Goal: Find specific page/section: Find specific page/section

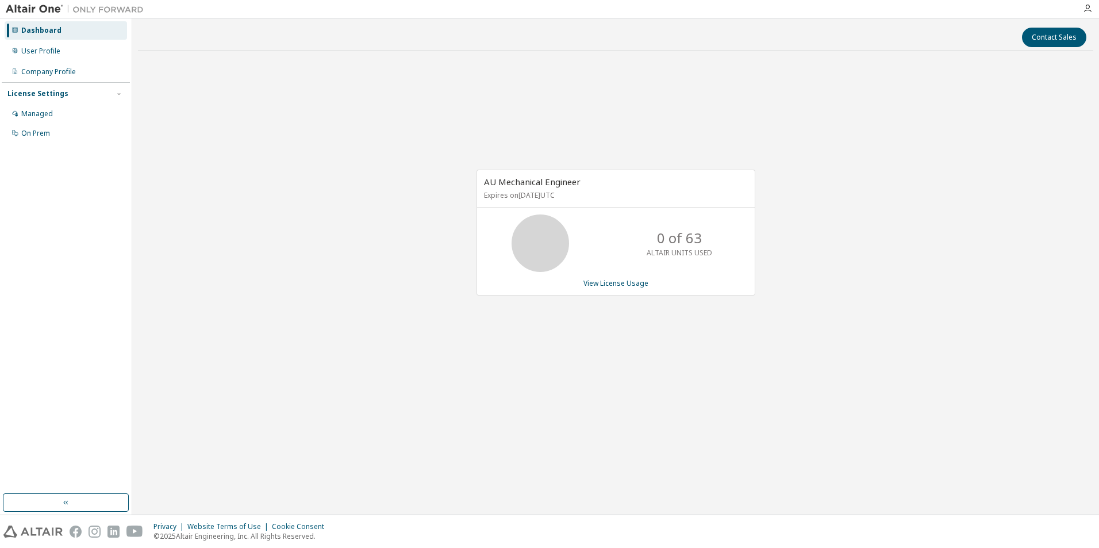
click at [26, 29] on div "Dashboard" at bounding box center [41, 30] width 40 height 9
click at [27, 49] on div "User Profile" at bounding box center [40, 51] width 39 height 9
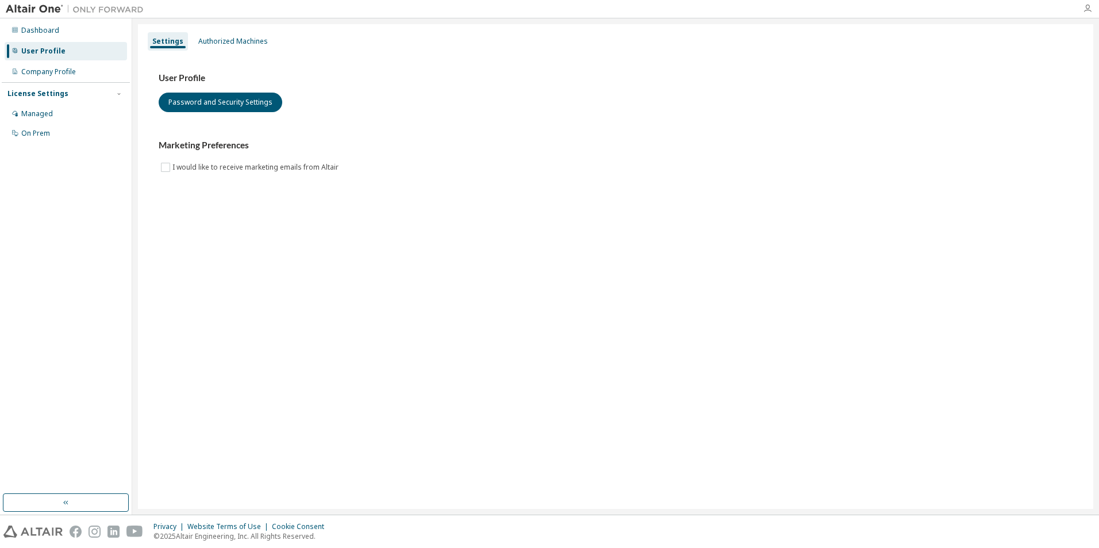
click at [1085, 9] on icon "button" at bounding box center [1087, 8] width 9 height 9
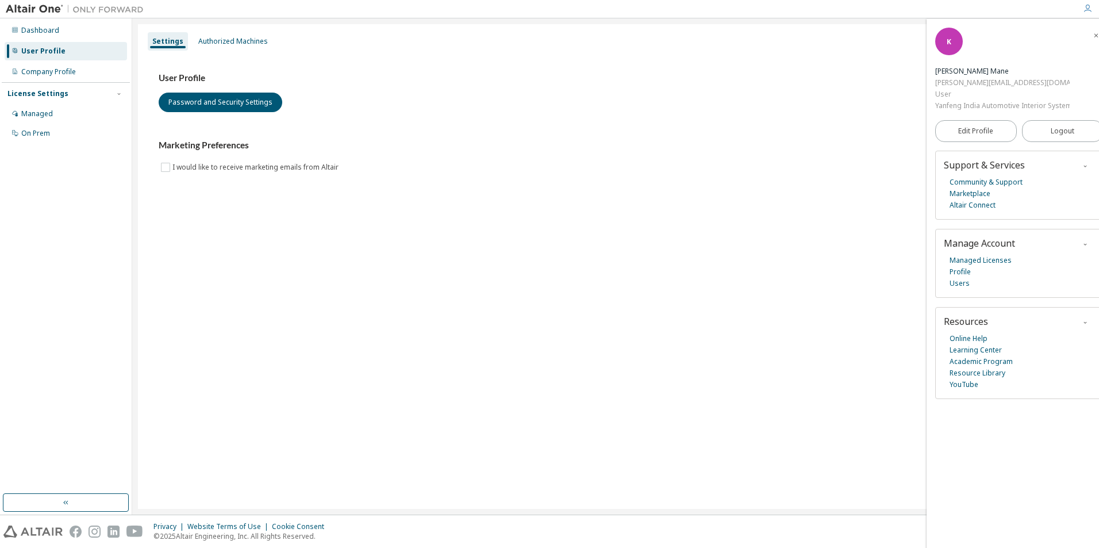
click at [30, 3] on img at bounding box center [78, 8] width 144 height 11
click at [29, 33] on div "Dashboard" at bounding box center [40, 30] width 38 height 9
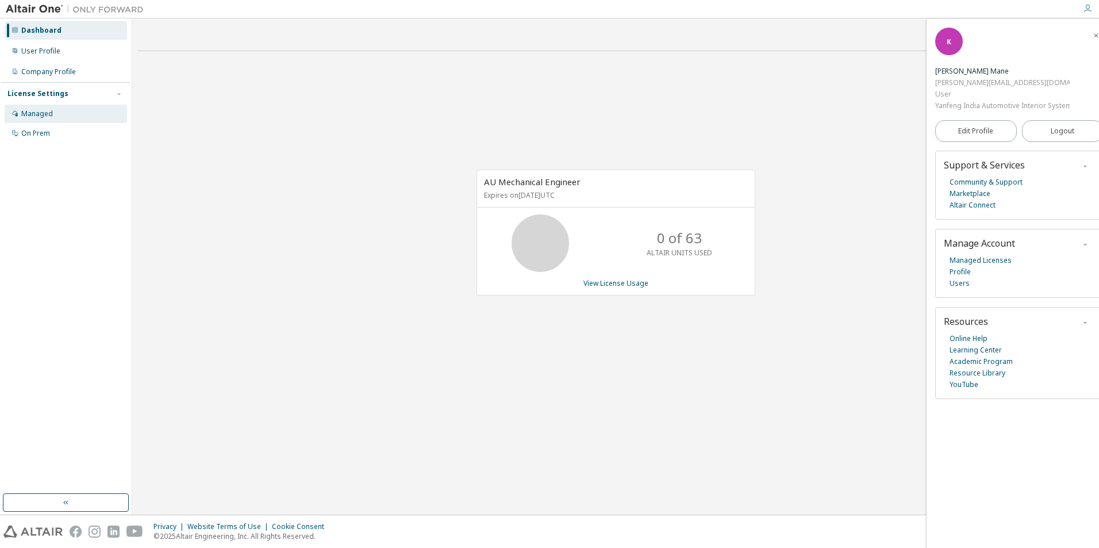
click at [28, 116] on div "Managed" at bounding box center [37, 113] width 32 height 9
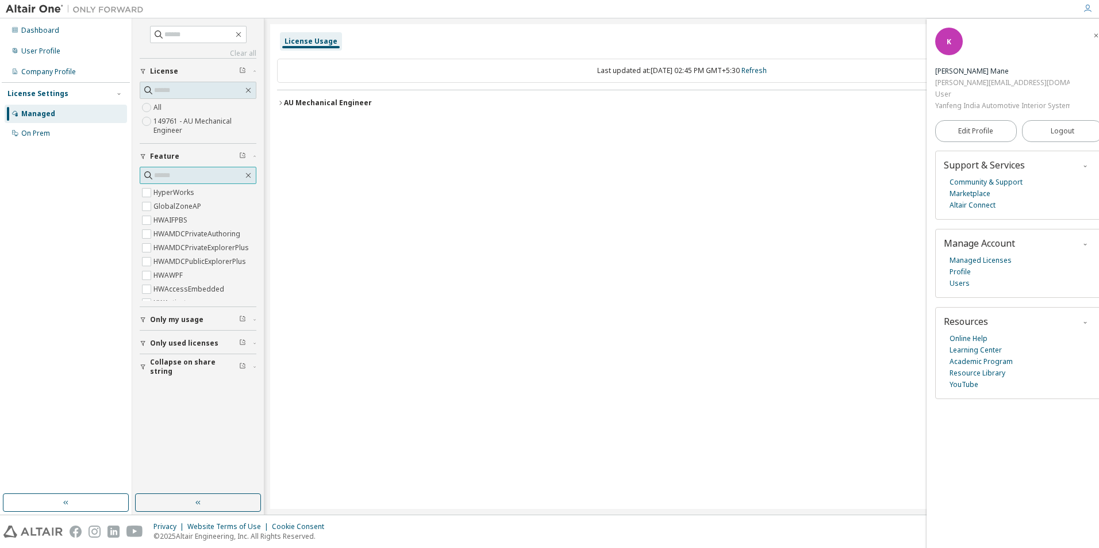
click at [172, 175] on input "text" at bounding box center [198, 175] width 89 height 11
type input "*****"
click at [289, 103] on div "AU Mechanical Engineer" at bounding box center [328, 102] width 88 height 9
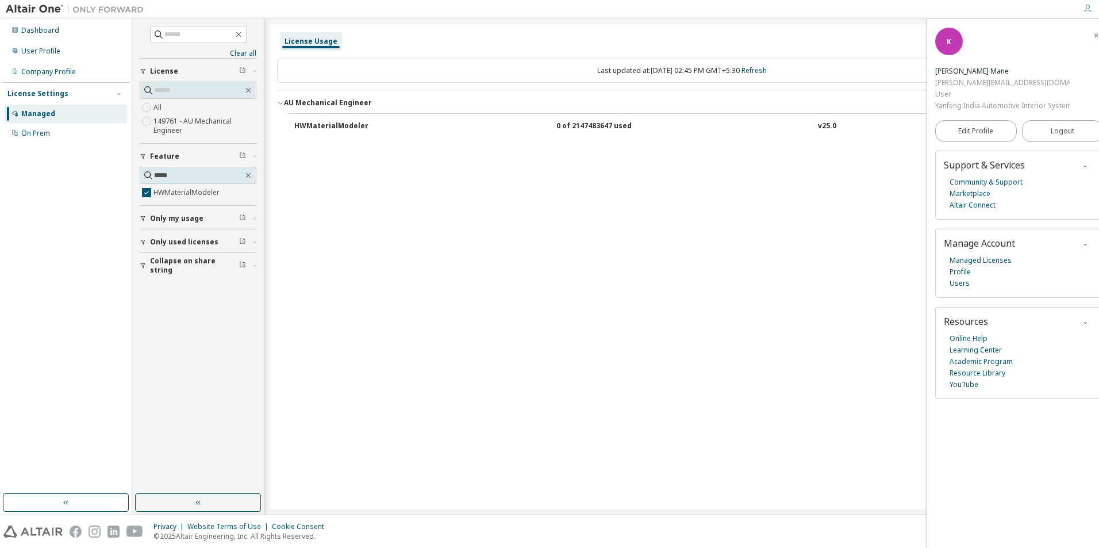
click at [289, 103] on div "AU Mechanical Engineer" at bounding box center [328, 102] width 88 height 9
click at [310, 120] on button "HWMaterialModeler 0 of 2147483647 used v25.0 Expire date: 2025-10-01" at bounding box center [685, 126] width 782 height 25
click at [318, 123] on div "HWMaterialModeler" at bounding box center [345, 126] width 103 height 10
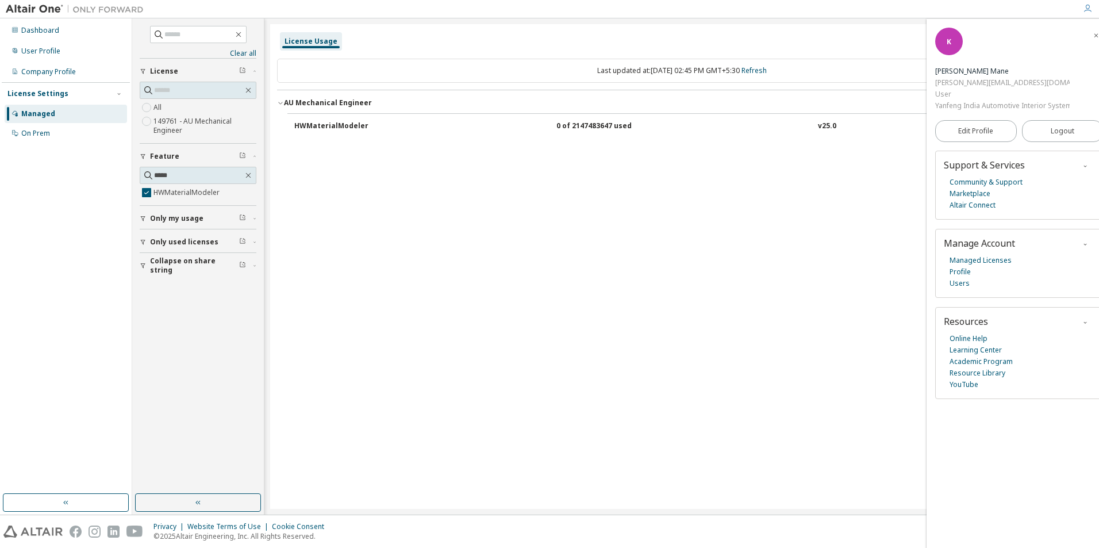
click at [318, 123] on div "HWMaterialModeler" at bounding box center [345, 126] width 103 height 10
click at [44, 72] on div "Company Profile" at bounding box center [48, 71] width 55 height 9
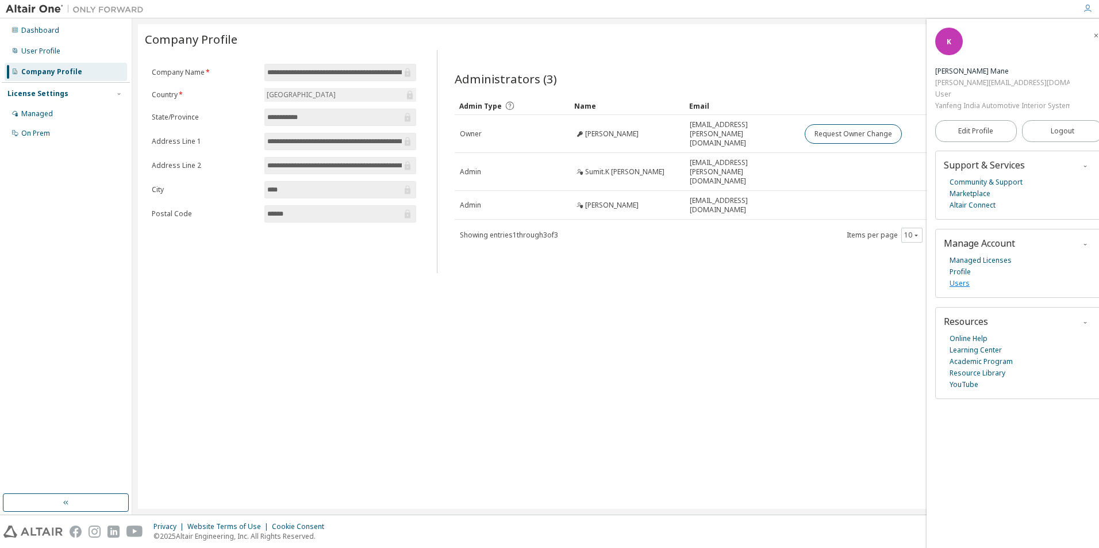
click at [957, 285] on link "Users" at bounding box center [960, 283] width 20 height 11
click at [30, 6] on img at bounding box center [78, 8] width 144 height 11
click at [55, 6] on img at bounding box center [78, 8] width 144 height 11
click at [52, 7] on img at bounding box center [78, 8] width 144 height 11
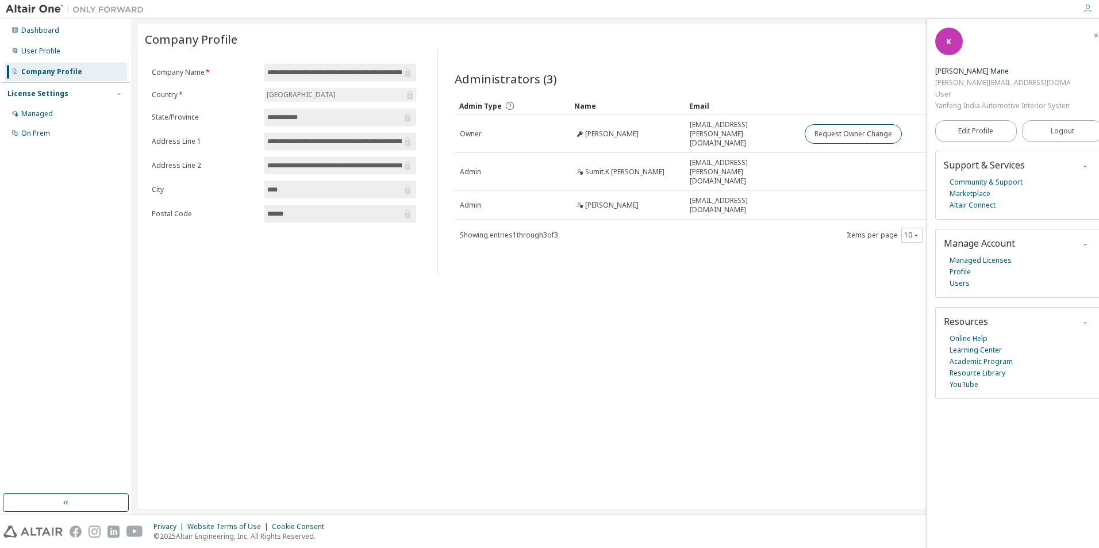
click at [118, 6] on img at bounding box center [78, 8] width 144 height 11
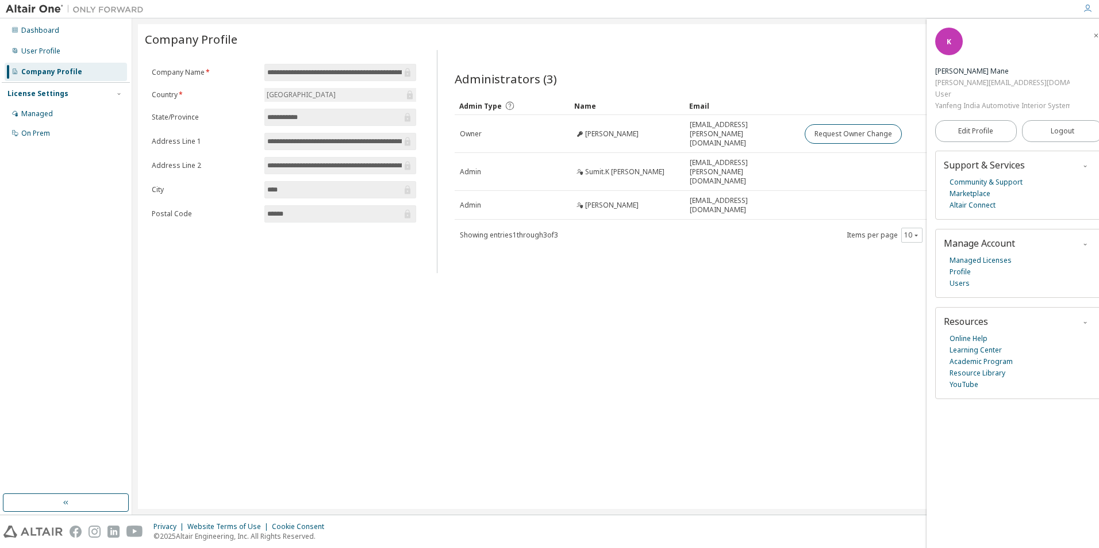
click at [1088, 8] on icon "button" at bounding box center [1087, 8] width 9 height 9
